Goal: Information Seeking & Learning: Learn about a topic

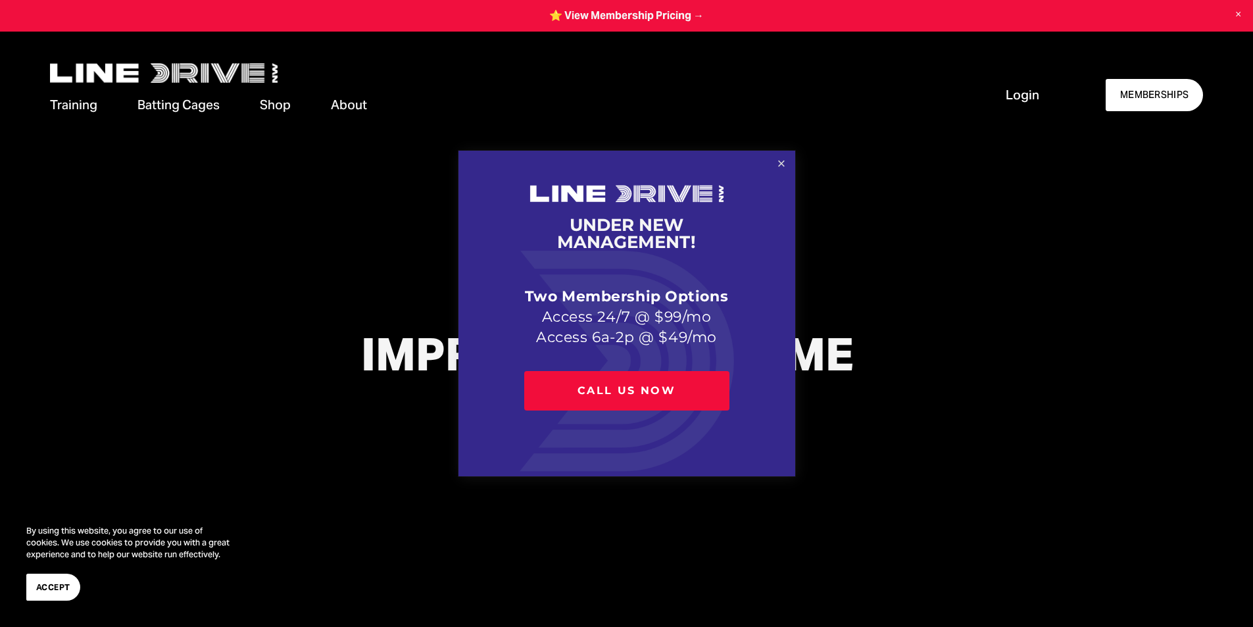
click at [778, 159] on link "Close" at bounding box center [781, 164] width 23 height 23
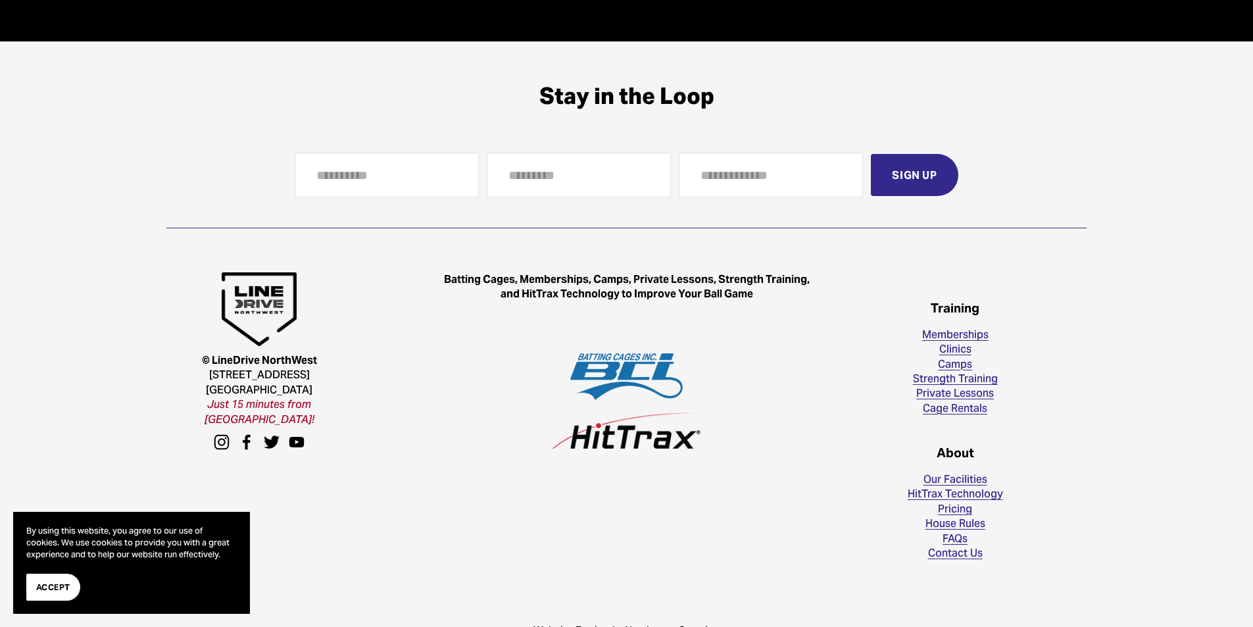
scroll to position [3800, 0]
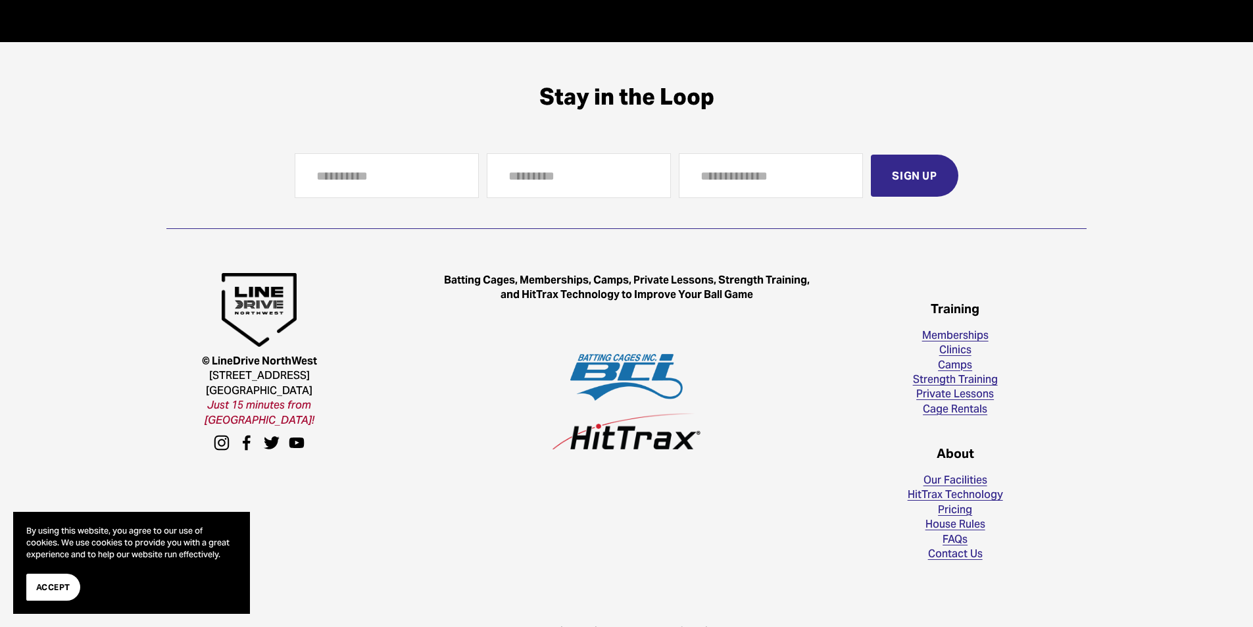
click at [972, 341] on link "Memberships" at bounding box center [955, 335] width 66 height 14
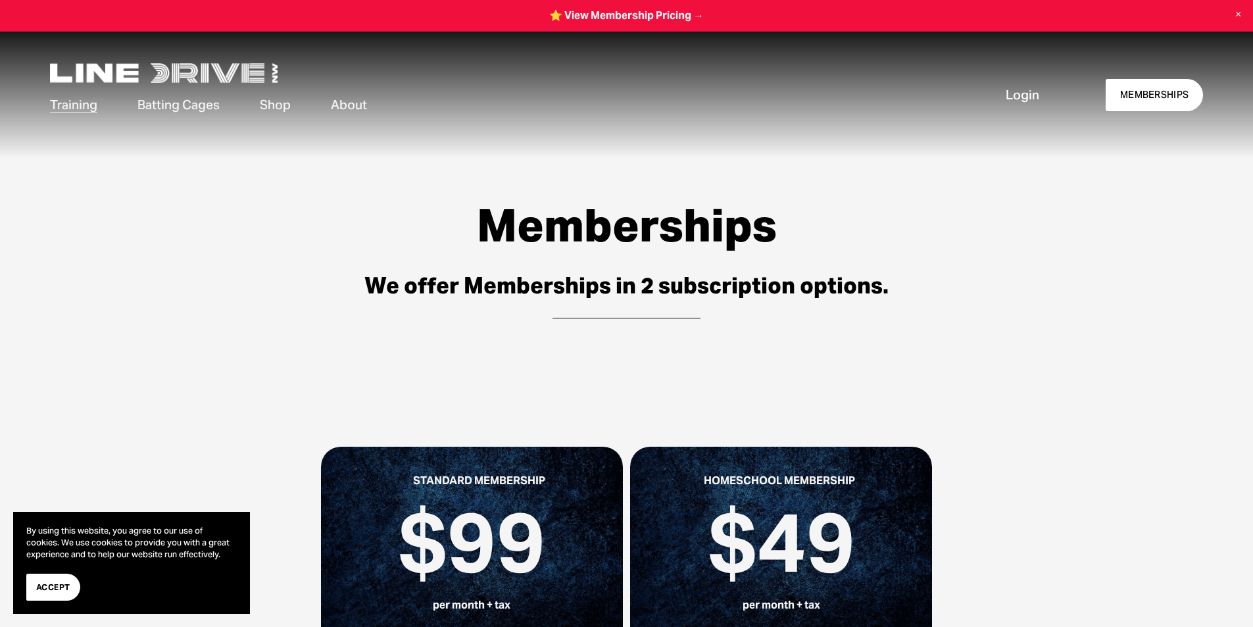
click at [0, 0] on span "Camps & Clinics" at bounding box center [0, 0] width 0 height 0
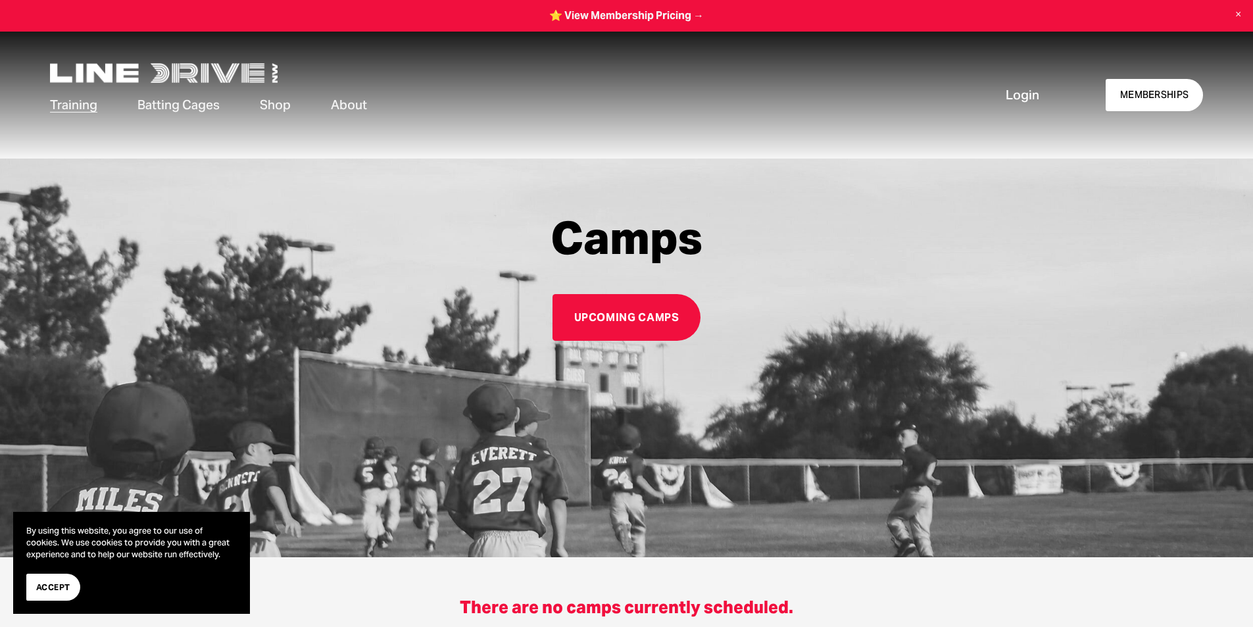
click at [600, 318] on link "Upcoming Camps" at bounding box center [626, 317] width 147 height 47
click at [0, 0] on span "Private Lessons" at bounding box center [0, 0] width 0 height 0
